Goal: Communication & Community: Share content

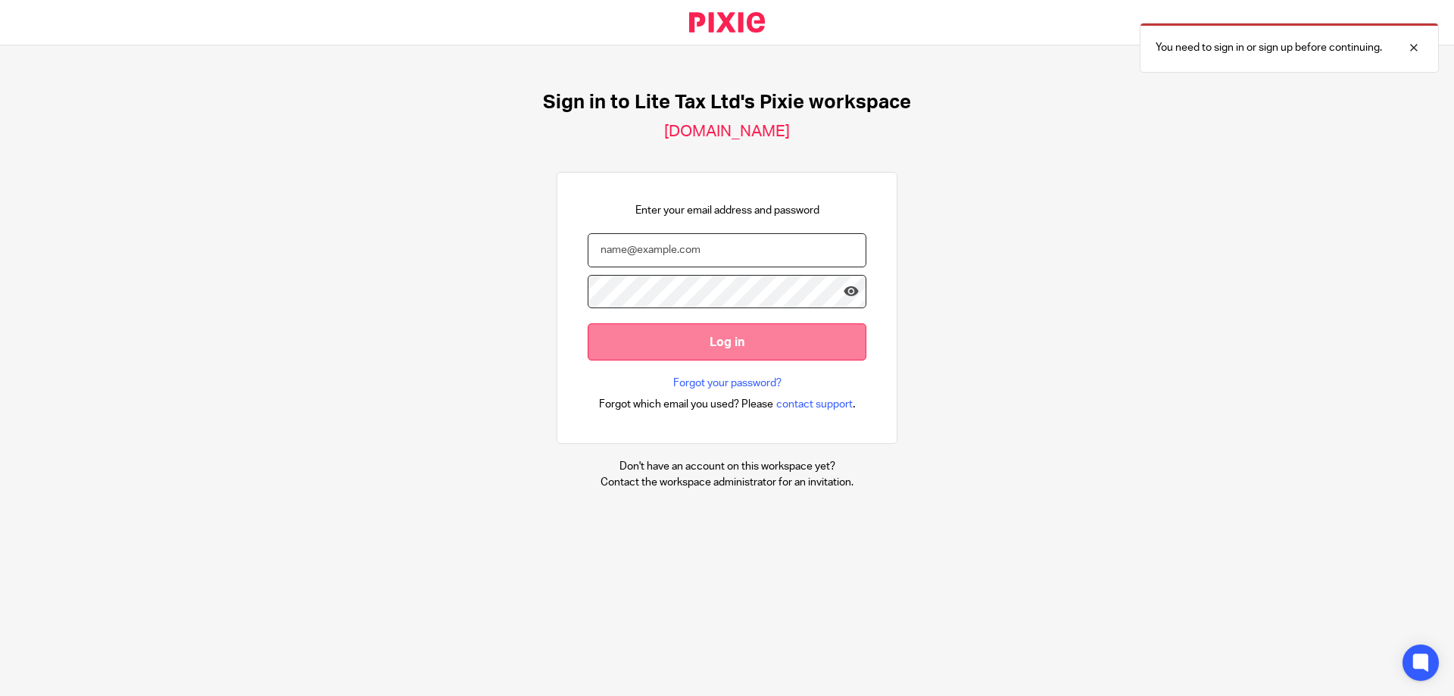
type input "[EMAIL_ADDRESS][DOMAIN_NAME]"
click at [736, 340] on input "Log in" at bounding box center [727, 341] width 279 height 37
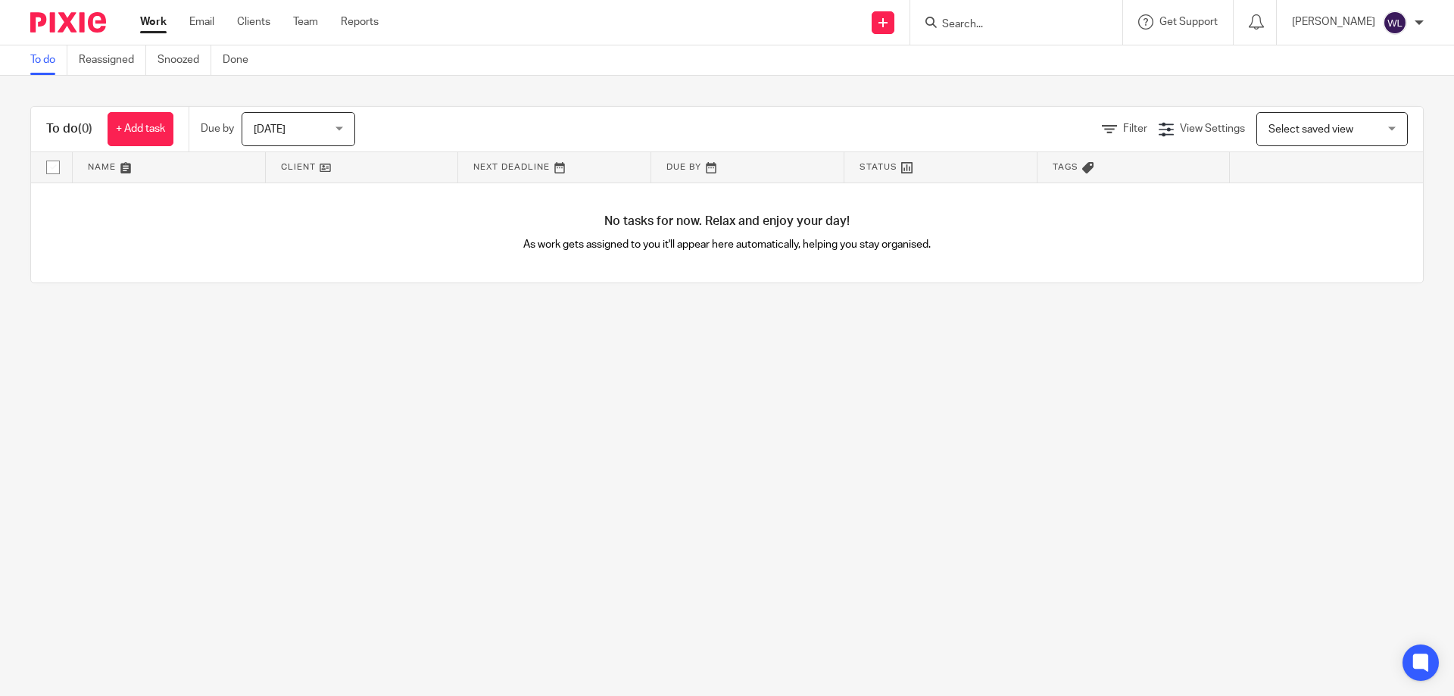
click at [984, 26] on input "Search" at bounding box center [1008, 25] width 136 height 14
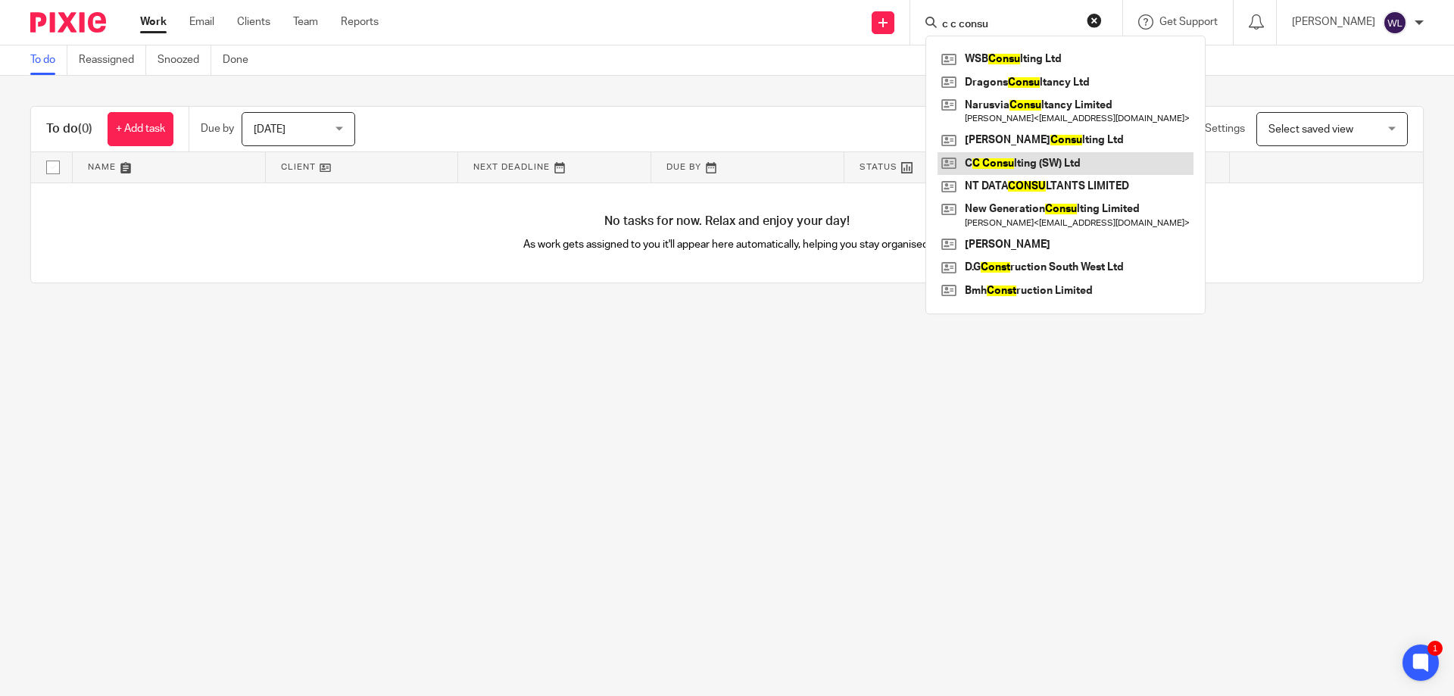
type input "c c consu"
click at [1071, 165] on link at bounding box center [1065, 163] width 256 height 23
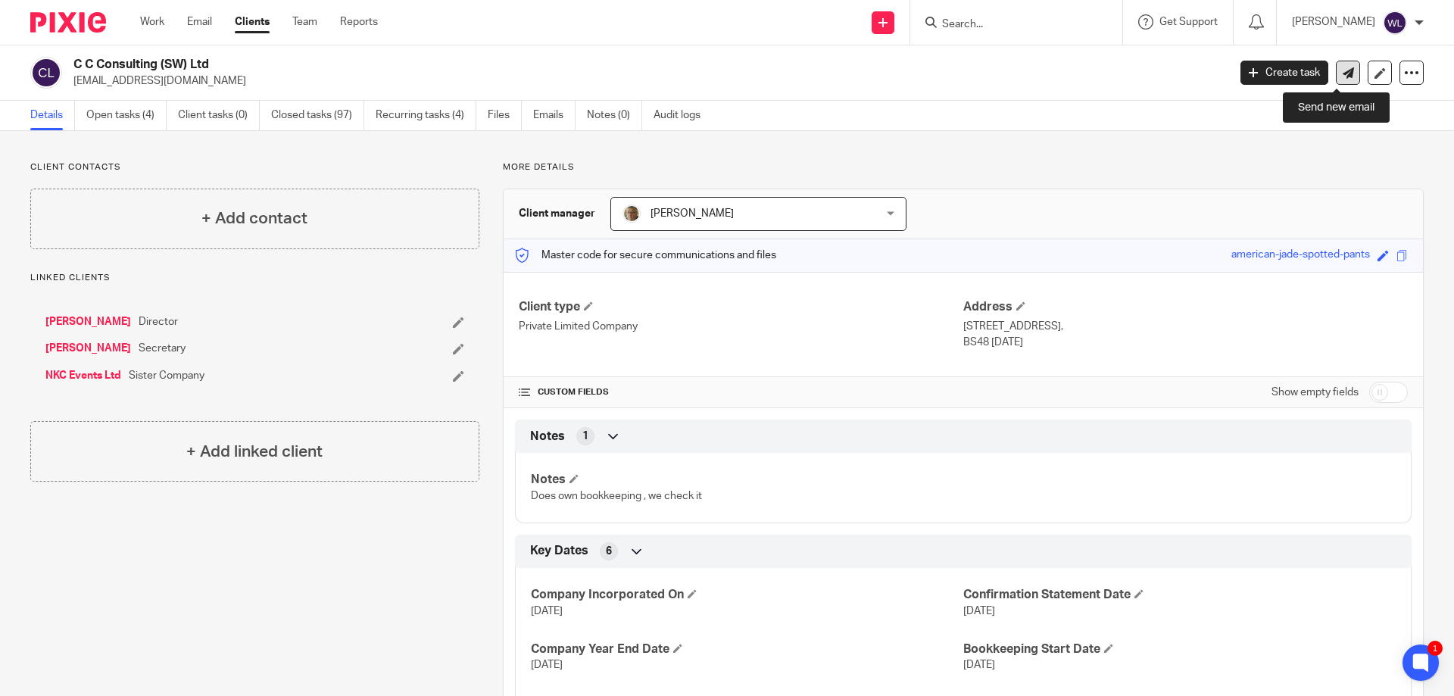
click at [1336, 83] on link at bounding box center [1348, 73] width 24 height 24
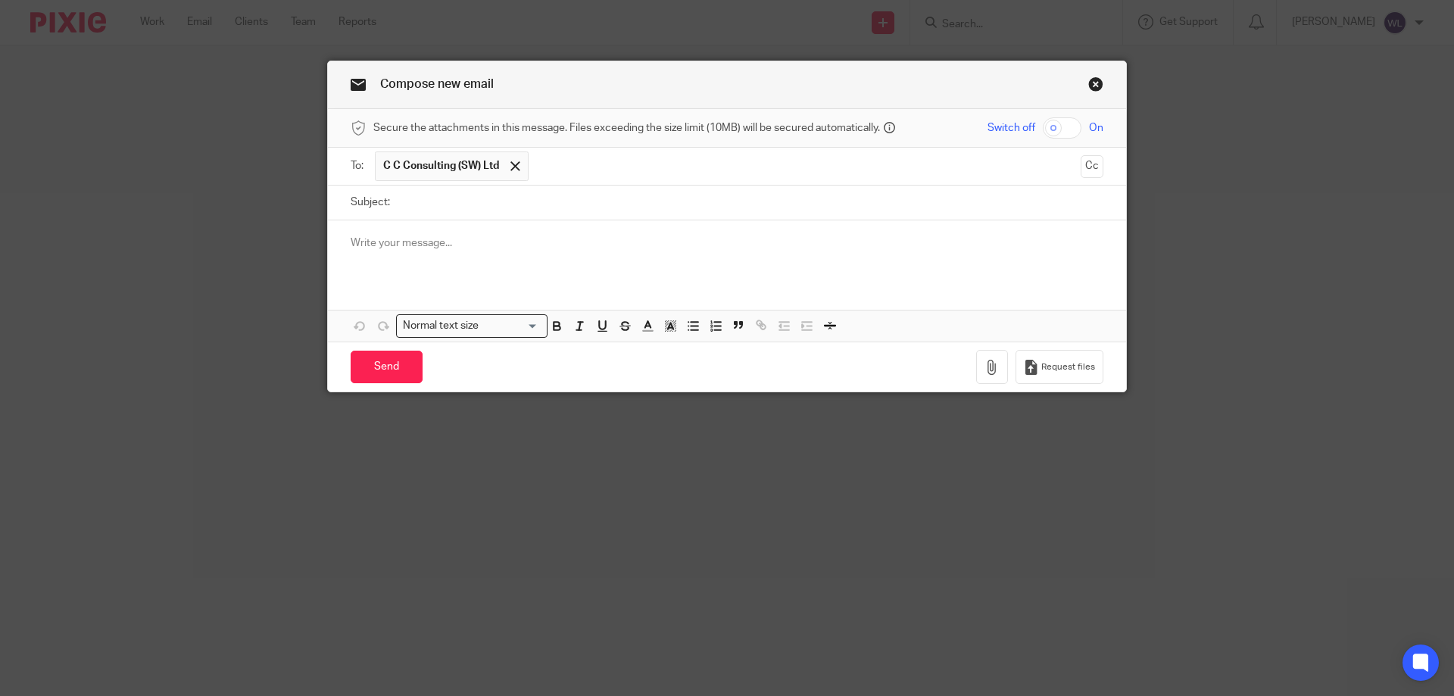
click at [652, 197] on input "Subject:" at bounding box center [750, 202] width 706 height 34
type input "Road Safety Unit Document"
click at [623, 275] on div at bounding box center [727, 249] width 798 height 59
click at [978, 368] on button "button" at bounding box center [992, 367] width 32 height 34
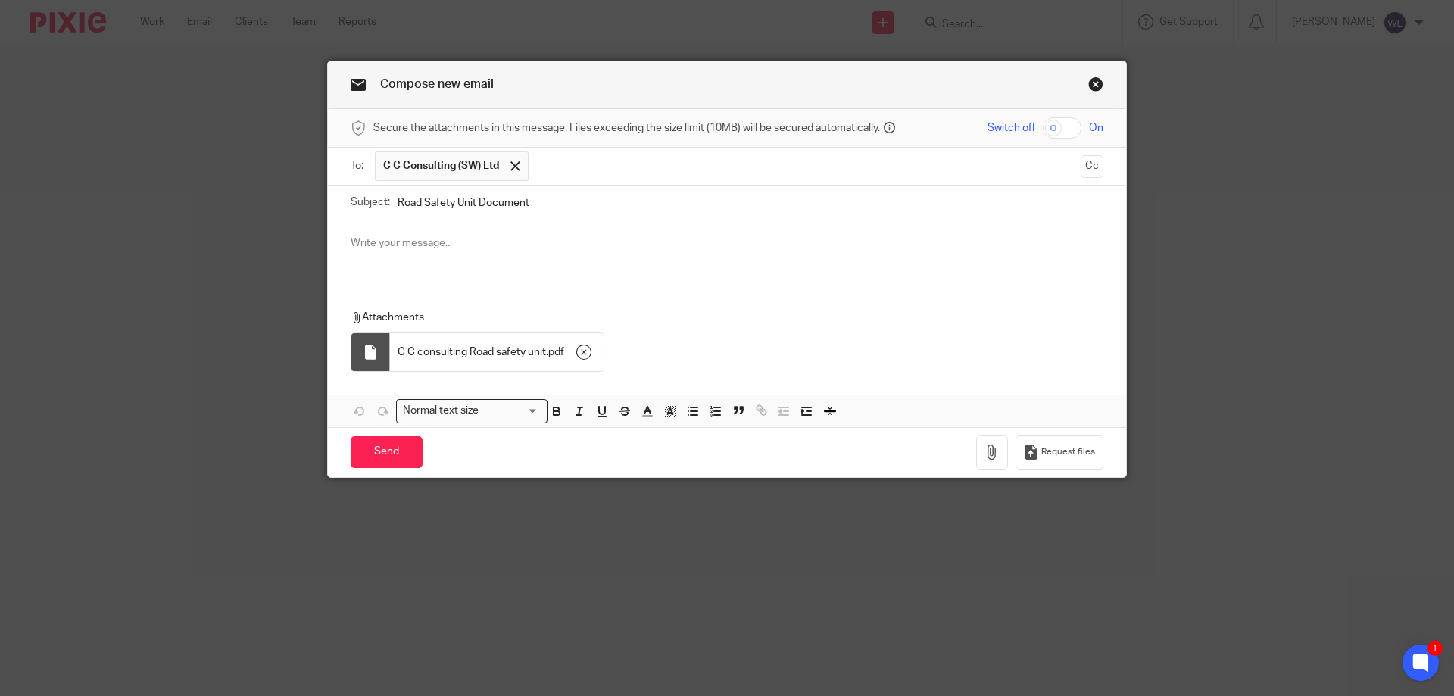
click at [486, 231] on div at bounding box center [727, 249] width 798 height 59
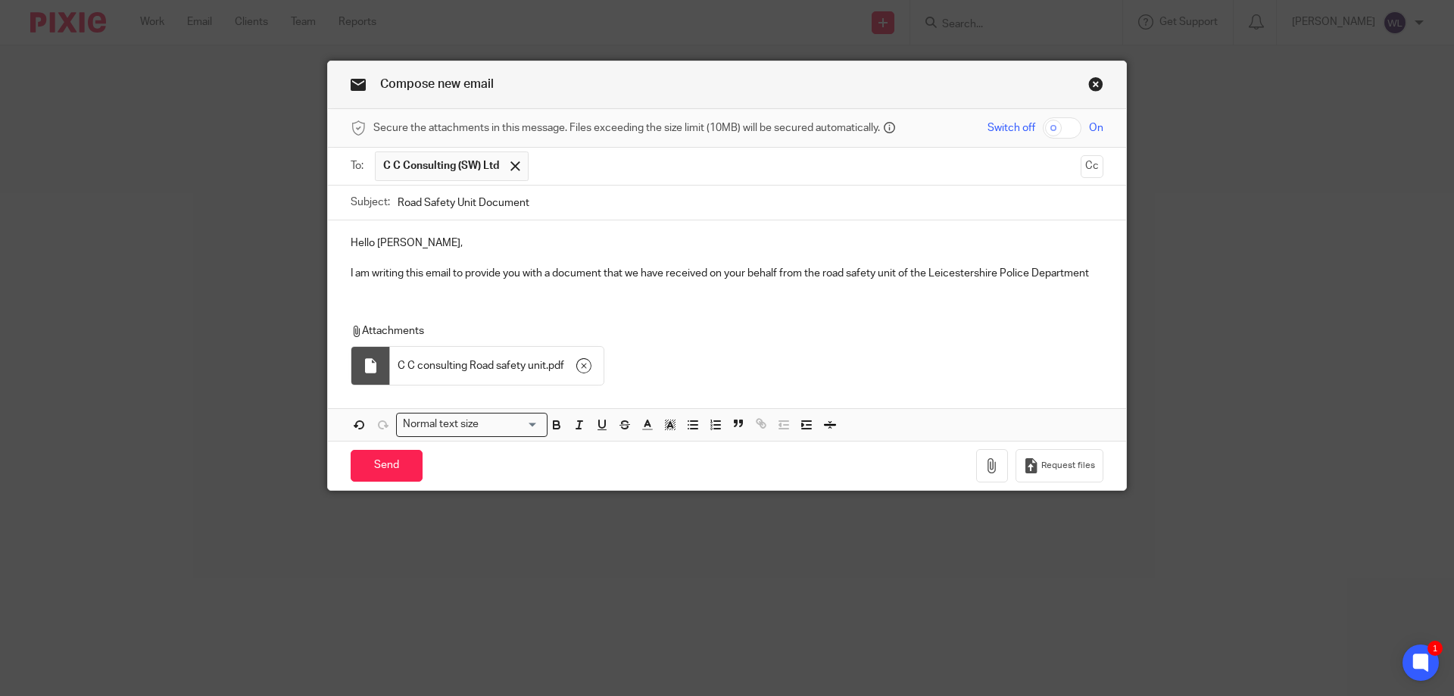
click at [962, 267] on p "I am writing this email to provide you with a document that we have received on…" at bounding box center [727, 273] width 753 height 15
drag, startPoint x: 962, startPoint y: 267, endPoint x: 910, endPoint y: 304, distance: 64.1
click at [910, 304] on div "Hello Mr Cox, I am writing this email to provide you with a document that we ha…" at bounding box center [727, 330] width 798 height 220
click at [1100, 280] on div "Hello Mr Cox, I am writing this email to provide you with a document that we ha…" at bounding box center [727, 256] width 798 height 73
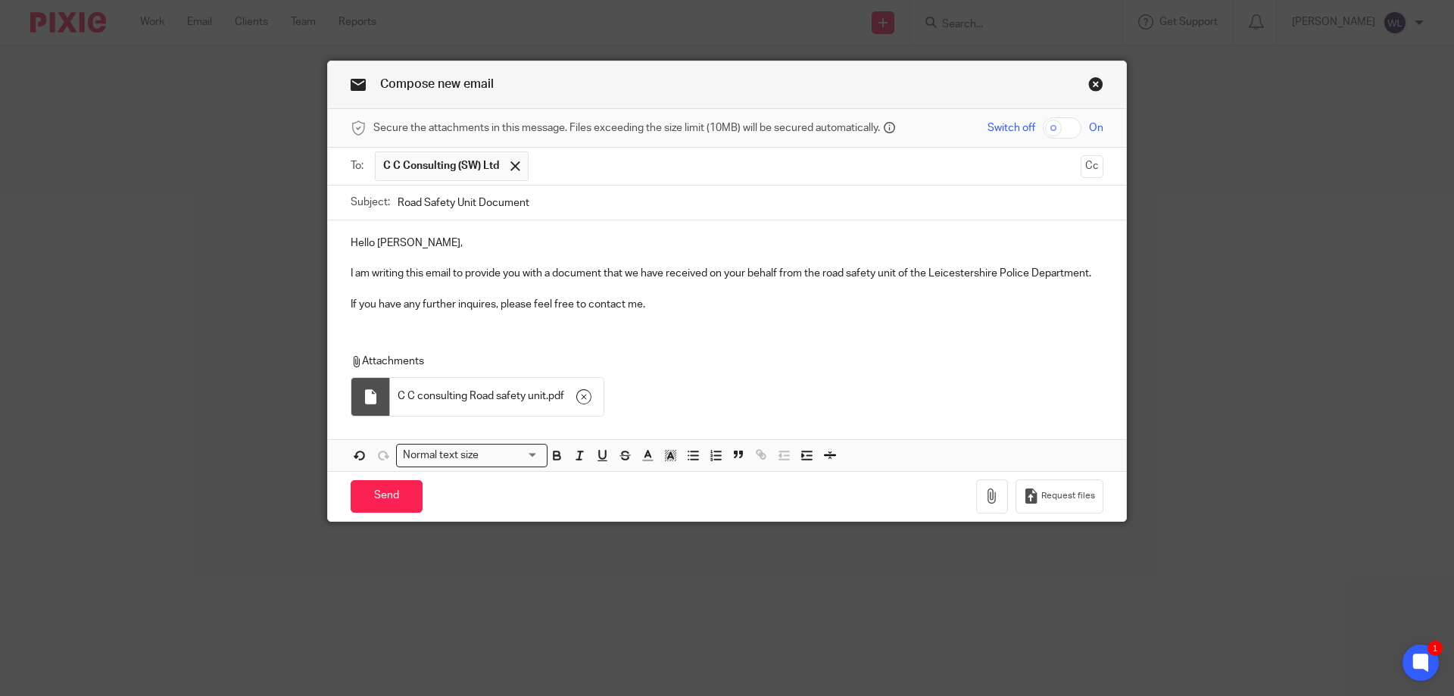
click at [447, 273] on p "I am writing this email to provide you with a document that we have received on…" at bounding box center [727, 273] width 753 height 15
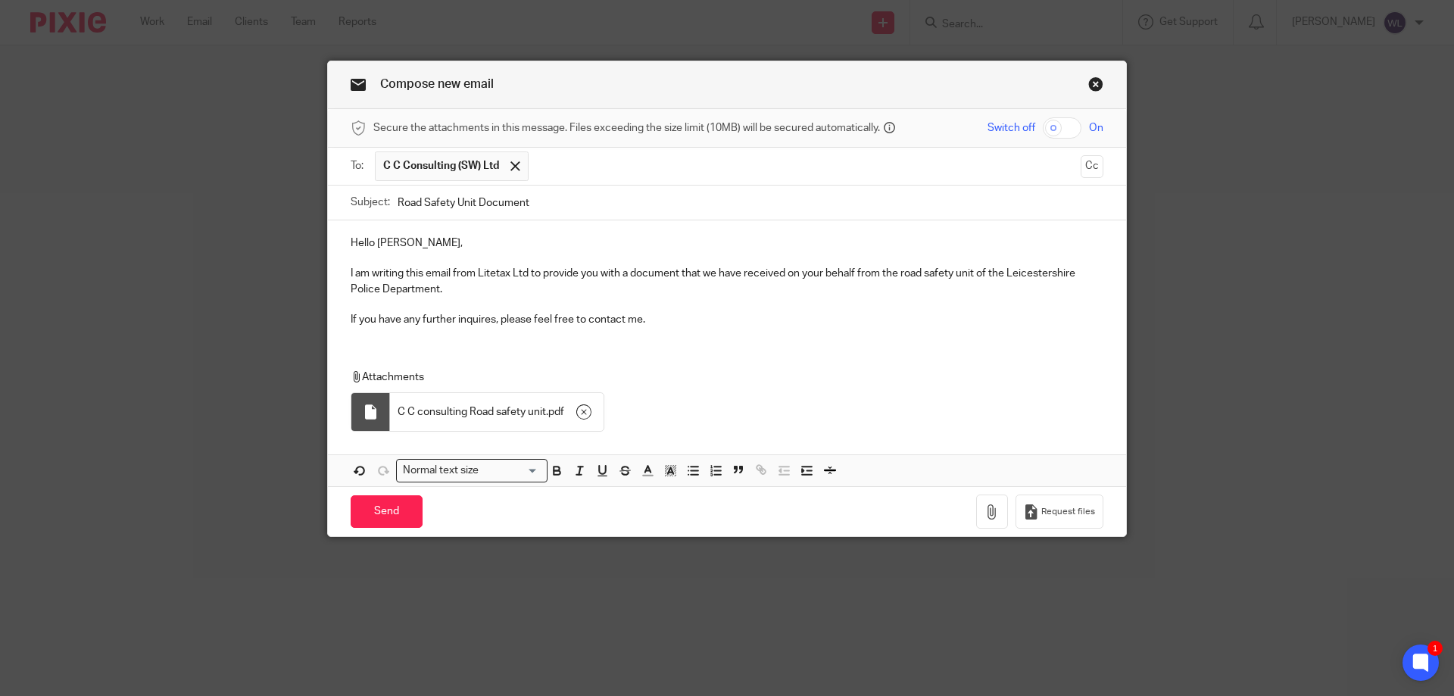
click at [657, 336] on div "Hello Mr Cox, I am writing this email from Litetax Ltd to provide you with a do…" at bounding box center [727, 279] width 798 height 119
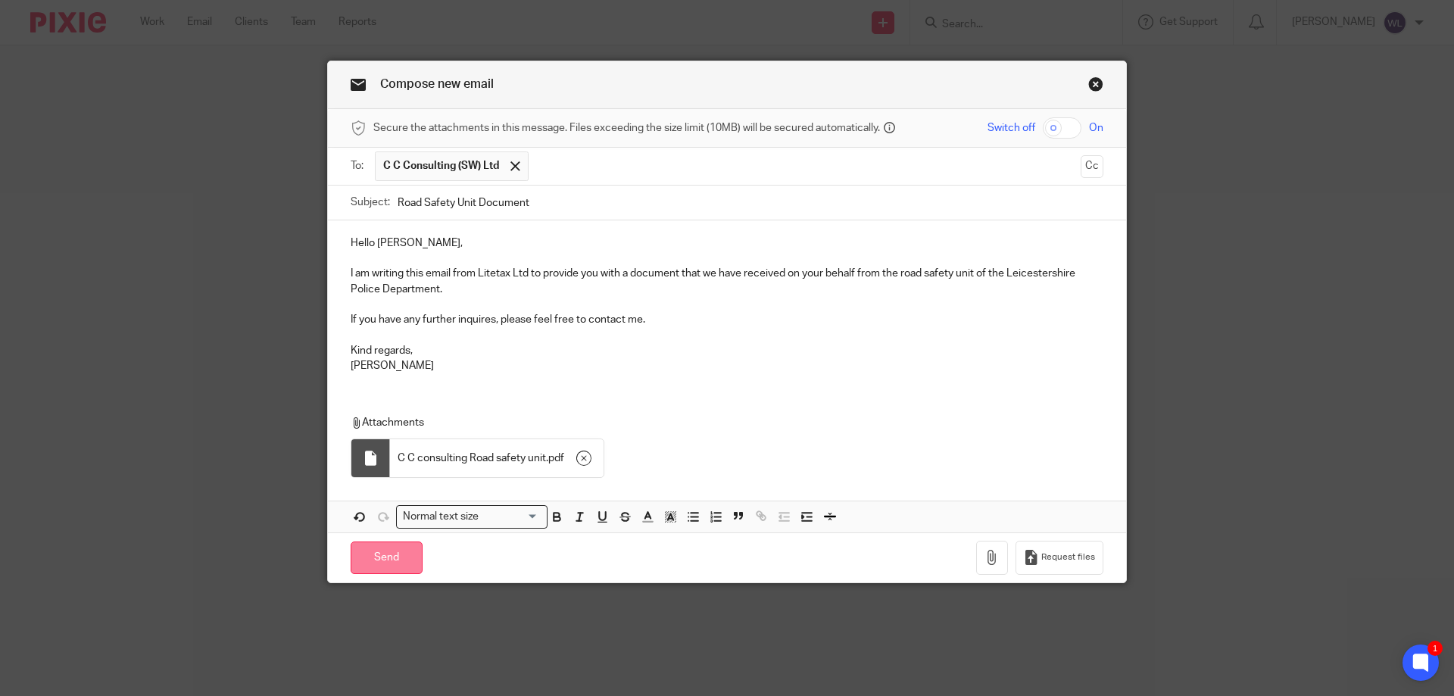
click at [400, 563] on input "Send" at bounding box center [387, 557] width 72 height 33
